Goal: Find specific page/section: Find specific page/section

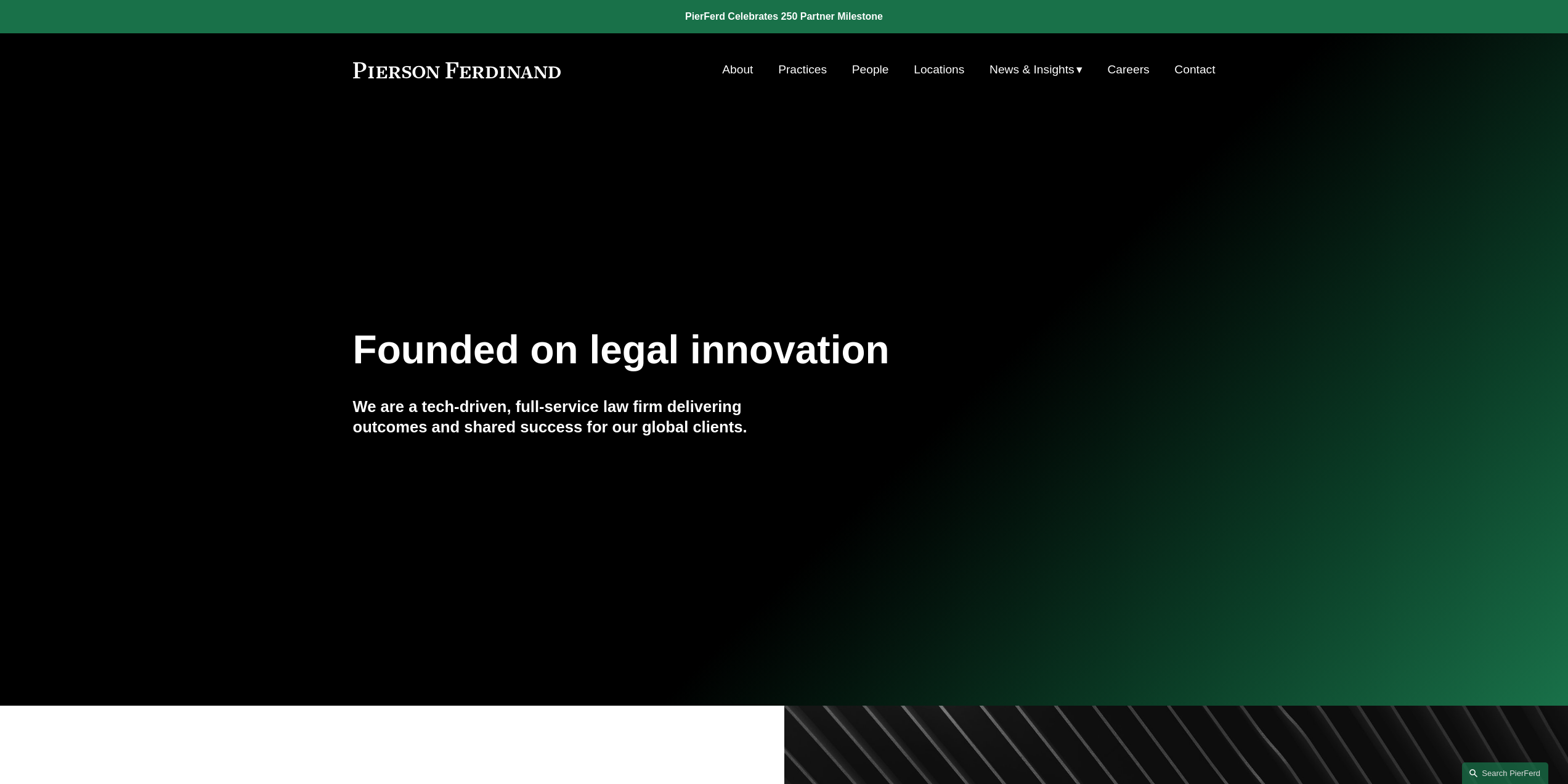
click at [861, 69] on link "People" at bounding box center [871, 70] width 37 height 24
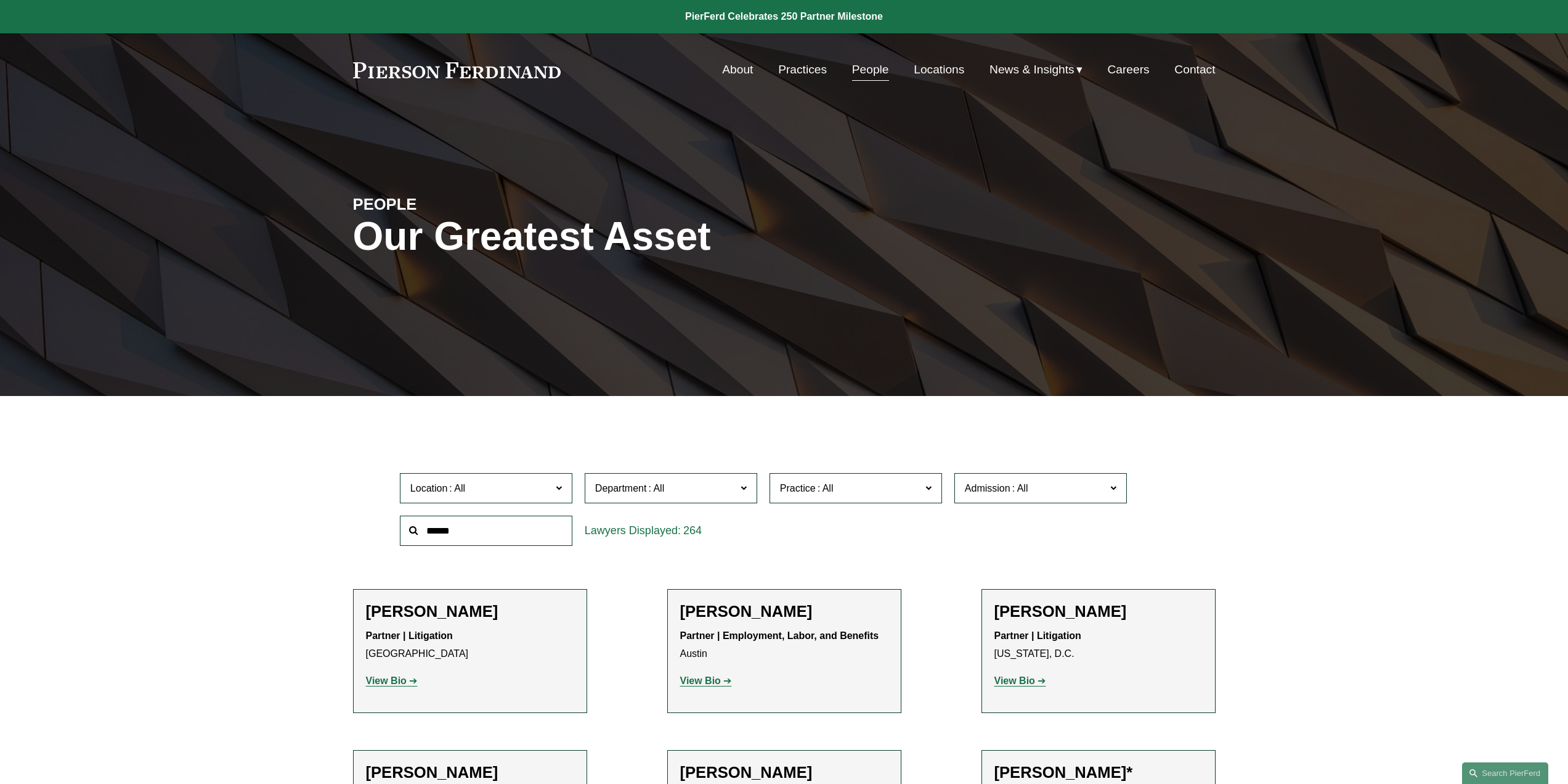
click at [1021, 492] on span at bounding box center [1020, 488] width 19 height 10
click at [0, 0] on link "[US_STATE]" at bounding box center [0, 0] width 0 height 0
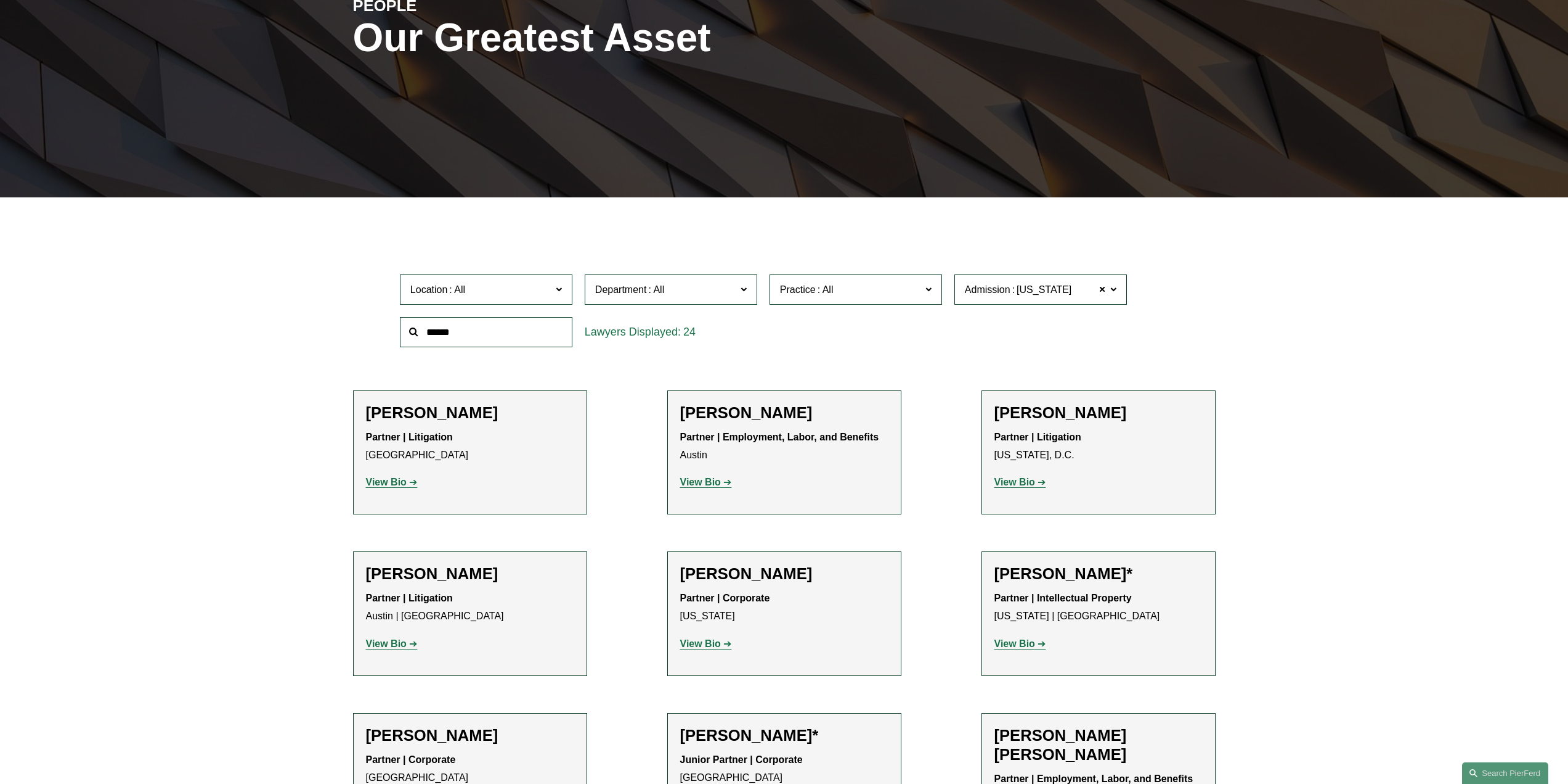
scroll to position [276, 0]
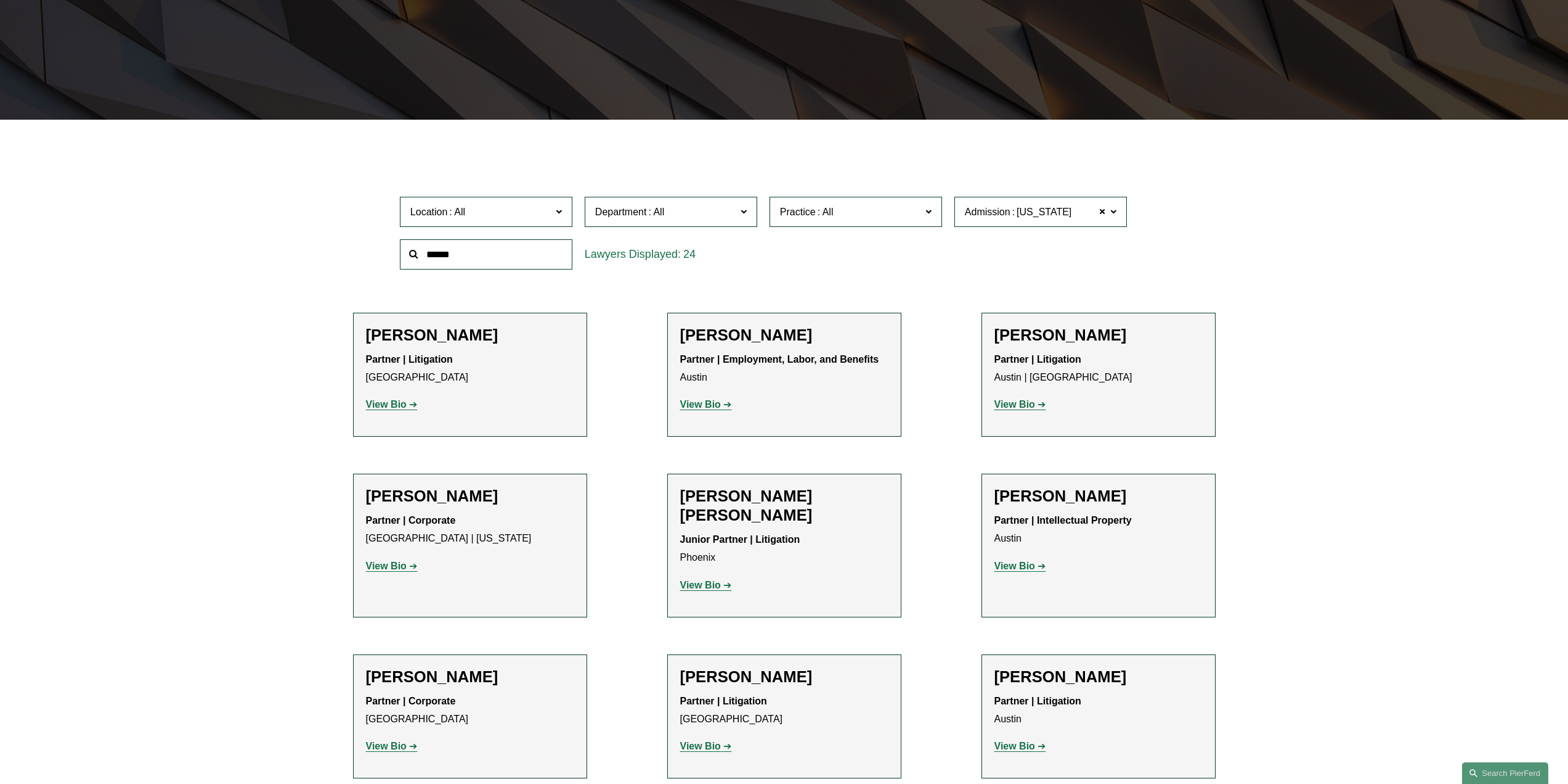
click at [850, 220] on label "Practice" at bounding box center [856, 212] width 173 height 31
click at [0, 0] on link "Employment and Labor" at bounding box center [0, 0] width 0 height 0
